Goal: Transaction & Acquisition: Purchase product/service

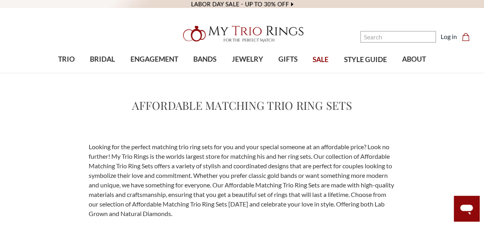
click at [321, 60] on span "SALE" at bounding box center [320, 59] width 16 height 10
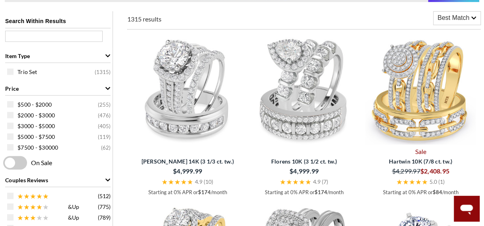
scroll to position [318, 0]
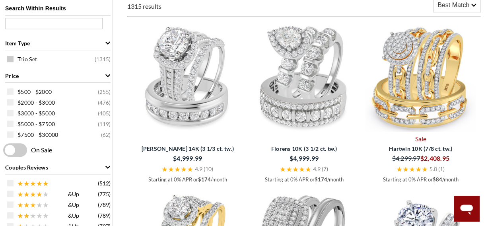
click at [10, 59] on span at bounding box center [10, 59] width 6 height 6
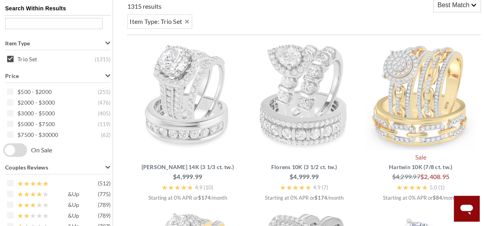
scroll to position [307, 0]
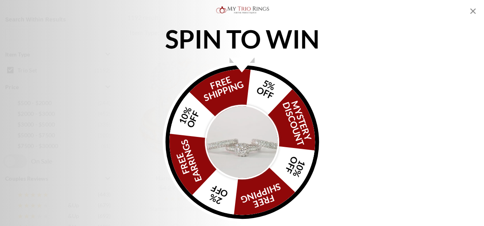
click at [474, 11] on icon "Close popup" at bounding box center [473, 11] width 10 height 10
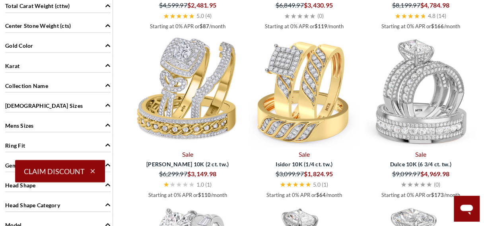
scroll to position [678, 0]
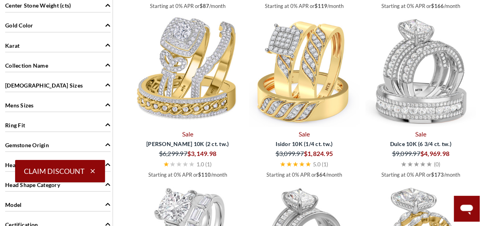
click at [107, 44] on icon "Karat" at bounding box center [108, 45] width 6 height 6
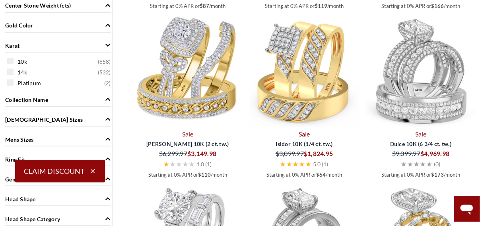
click at [107, 43] on icon "Karat" at bounding box center [107, 44] width 5 height 3
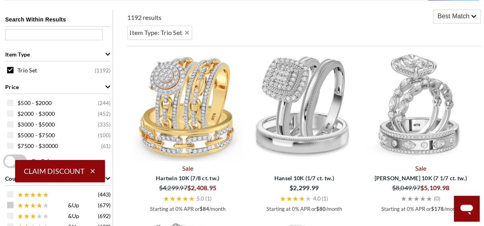
scroll to position [360, 0]
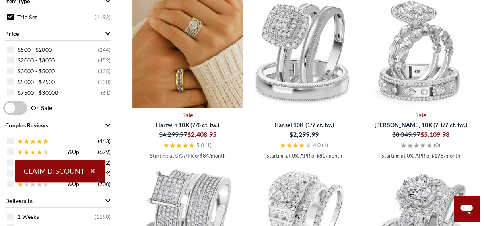
click at [194, 50] on img at bounding box center [187, 53] width 110 height 110
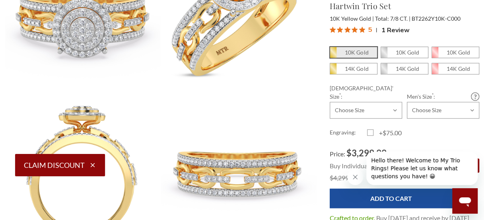
scroll to position [318, 0]
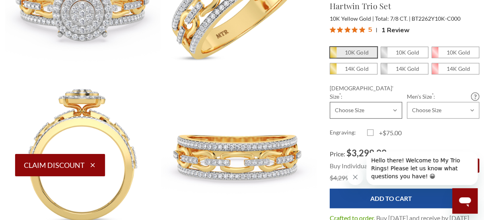
click at [395, 102] on select "Choose Size 3.00 3.25 3.50 3.75 4.00 4.25 4.50 4.75 5.00 5.25 5.50 5.75 6.00 6.…" at bounding box center [365, 110] width 72 height 17
select select "18717054"
click at [329, 102] on select "Choose Size 3.00 3.25 3.50 3.75 4.00 4.25 4.50 4.75 5.00 5.25 5.50 5.75 6.00 6.…" at bounding box center [365, 110] width 72 height 17
click at [472, 102] on select "Choose Size 6.00 6.25 6.50 6.75 7.00 7.25 7.50 7.75 8.00 8.25 8.50 8.75 9.00 9.…" at bounding box center [442, 110] width 72 height 17
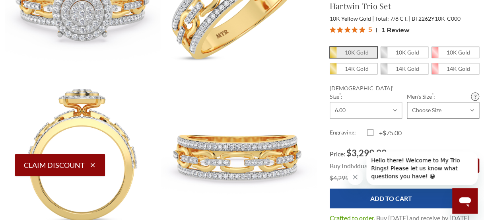
select select "18717099"
click at [406, 102] on select "Choose Size 6.00 6.25 6.50 6.75 7.00 7.25 7.50 7.75 8.00 8.25 8.50 8.75 9.00 9.…" at bounding box center [442, 110] width 72 height 17
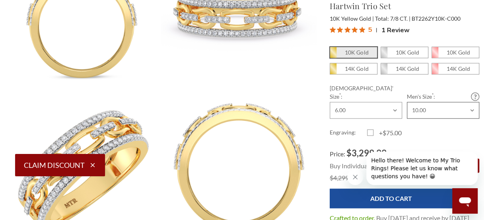
scroll to position [477, 0]
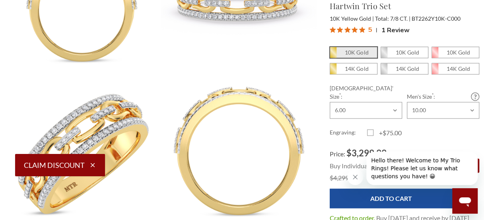
click at [356, 175] on icon "Close message from company" at bounding box center [355, 177] width 6 height 6
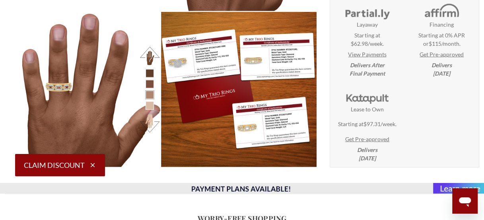
scroll to position [1112, 0]
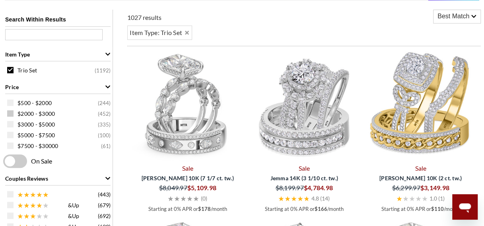
scroll to position [254, 0]
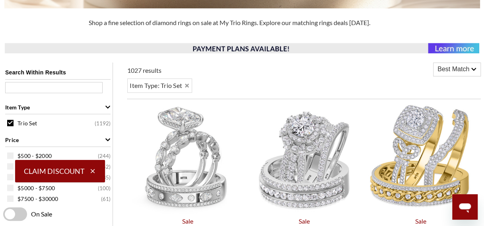
click at [110, 106] on icon "Item Type" at bounding box center [108, 107] width 6 height 6
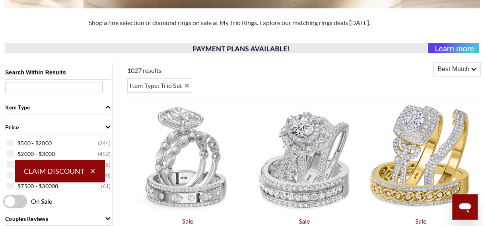
click at [108, 105] on icon "Item Type" at bounding box center [108, 107] width 6 height 6
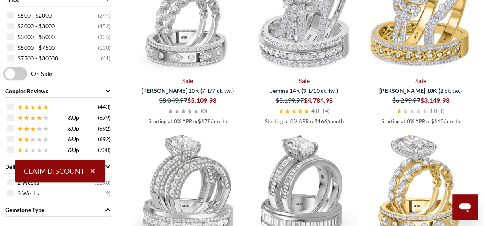
scroll to position [413, 0]
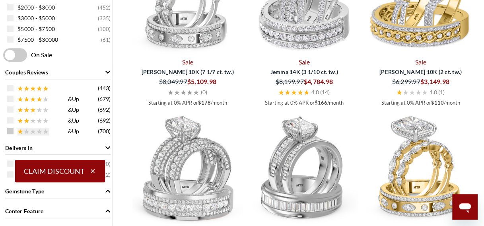
click at [18, 128] on icon at bounding box center [20, 131] width 6 height 6
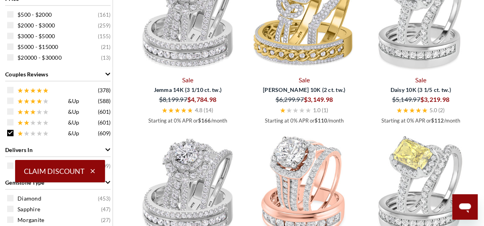
scroll to position [413, 0]
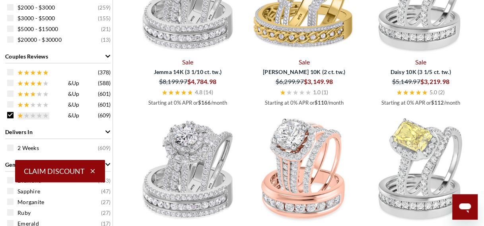
click at [20, 113] on icon at bounding box center [19, 114] width 5 height 5
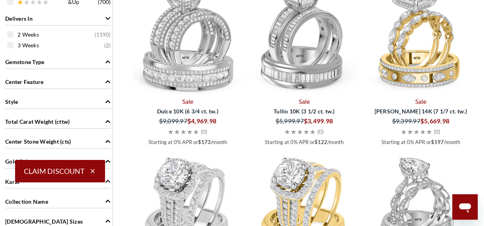
scroll to position [530, 0]
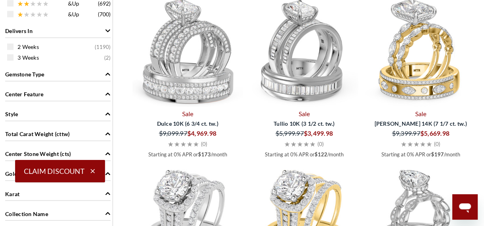
click at [293, 89] on img at bounding box center [304, 51] width 110 height 110
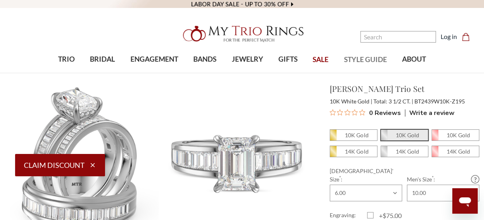
click at [350, 57] on span "STYLE GUIDE" at bounding box center [365, 59] width 43 height 10
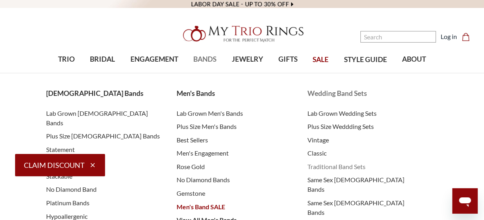
click at [329, 168] on span "Traditional Band Sets" at bounding box center [364, 167] width 115 height 10
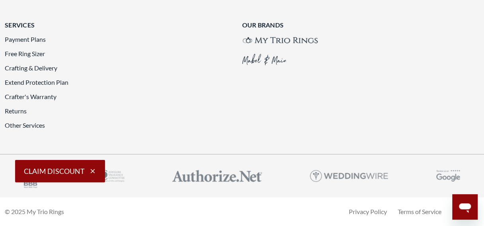
scroll to position [1748, 0]
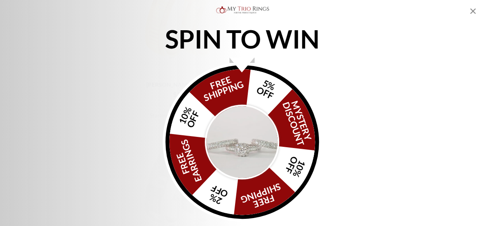
scroll to position [1140, 0]
click at [471, 11] on icon "Close popup" at bounding box center [473, 11] width 10 height 10
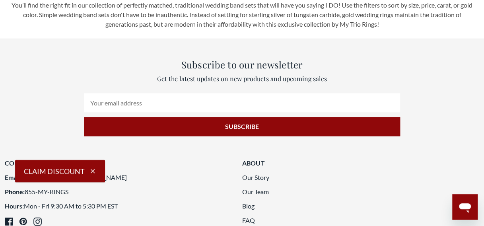
scroll to position [1723, 0]
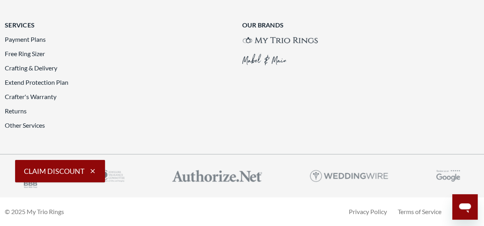
scroll to position [1776, 0]
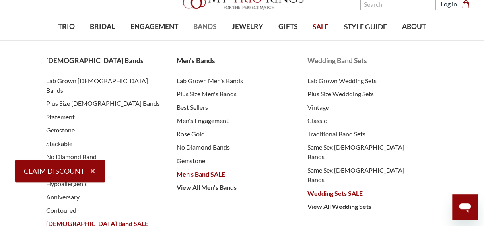
scroll to position [53, 0]
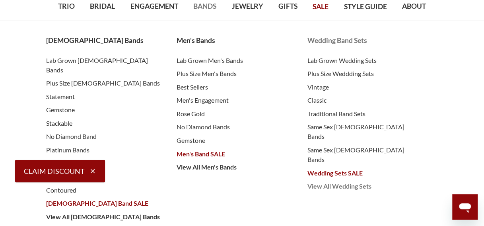
click at [338, 181] on span "View All Wedding Sets" at bounding box center [364, 186] width 115 height 10
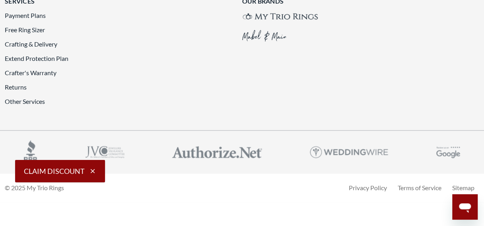
scroll to position [2066, 0]
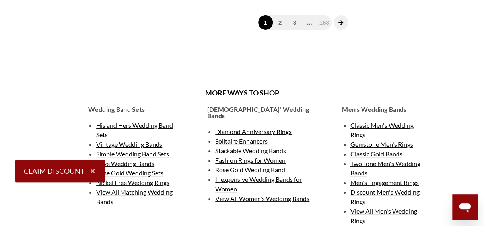
scroll to position [1430, 0]
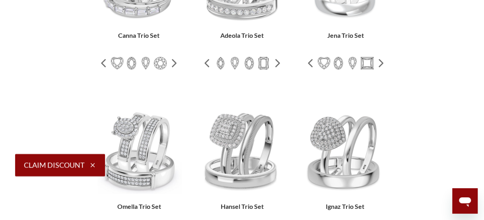
scroll to position [477, 0]
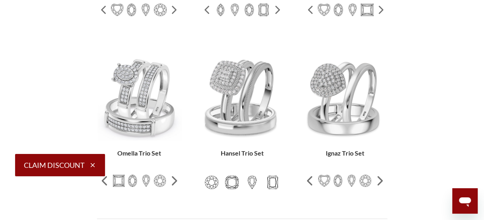
click at [230, 175] on img at bounding box center [232, 182] width 14 height 14
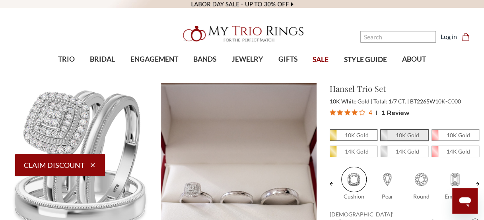
click at [353, 135] on em "10K Gold" at bounding box center [355, 135] width 23 height 7
click at [333, 137] on input "10K Gold" at bounding box center [333, 137] width 0 height 0
radio input "true"
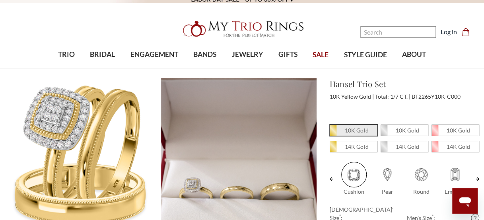
scroll to position [53, 0]
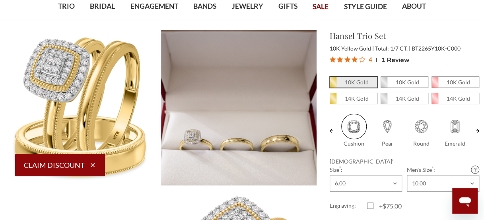
click at [92, 165] on icon "button" at bounding box center [93, 165] width 4 height 4
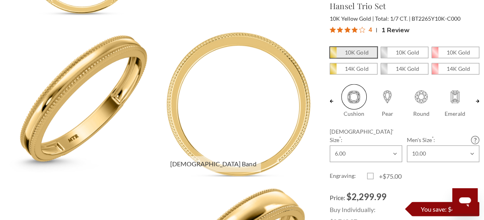
scroll to position [0, 0]
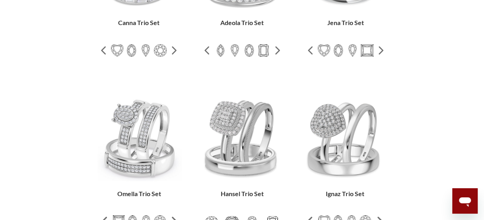
scroll to position [424, 0]
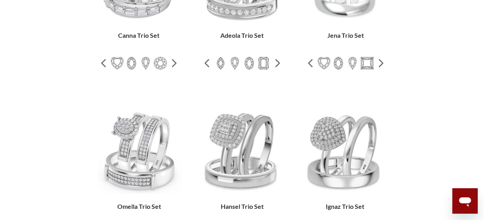
click at [150, 202] on span "Omella Trio Set" at bounding box center [139, 206] width 44 height 8
click at [149, 109] on img at bounding box center [139, 151] width 85 height 85
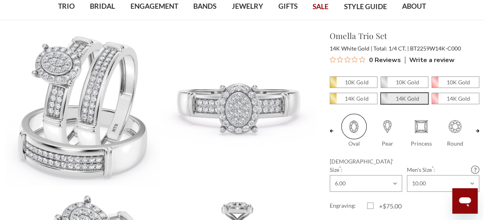
click at [478, 133] on link at bounding box center [477, 131] width 4 height 34
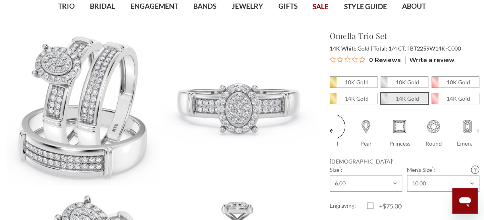
scroll to position [0, 33]
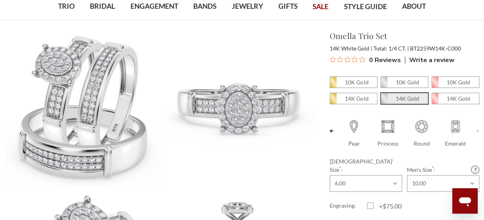
click at [329, 132] on link at bounding box center [331, 131] width 4 height 34
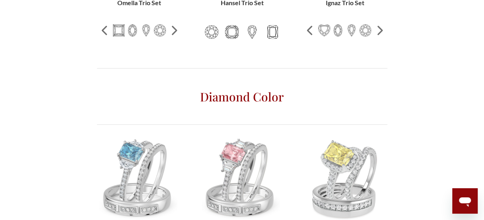
scroll to position [582, 0]
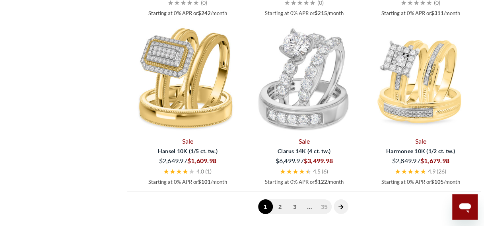
scroll to position [1271, 0]
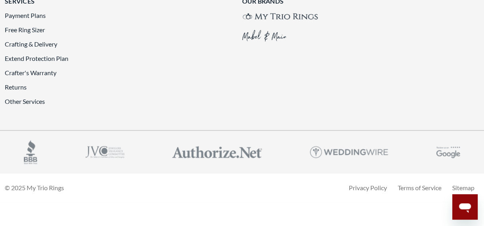
scroll to position [1960, 0]
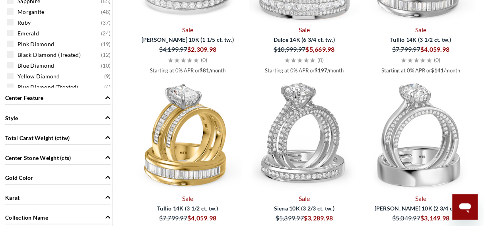
scroll to position [625, 0]
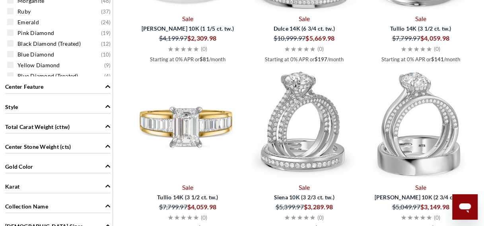
click at [190, 116] on img at bounding box center [187, 125] width 110 height 110
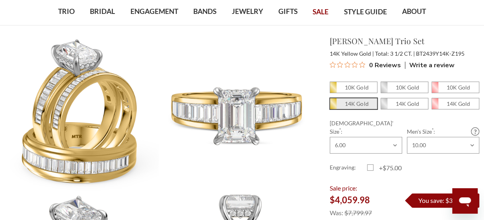
scroll to position [53, 0]
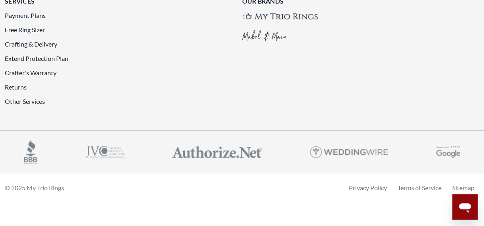
scroll to position [1949, 0]
